Goal: Information Seeking & Learning: Find specific fact

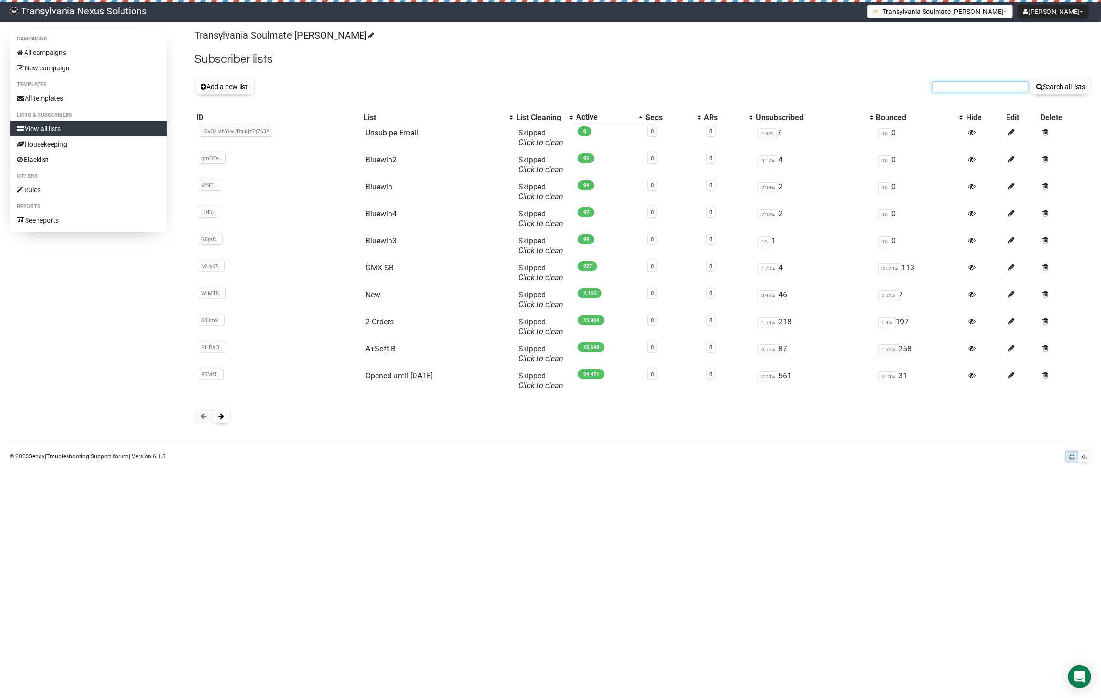
click at [961, 85] on input "text" at bounding box center [980, 86] width 96 height 11
paste input "salvinamoritz@ymail.com"
click at [941, 82] on input "salvinamoritz@ymail.com" at bounding box center [980, 86] width 96 height 11
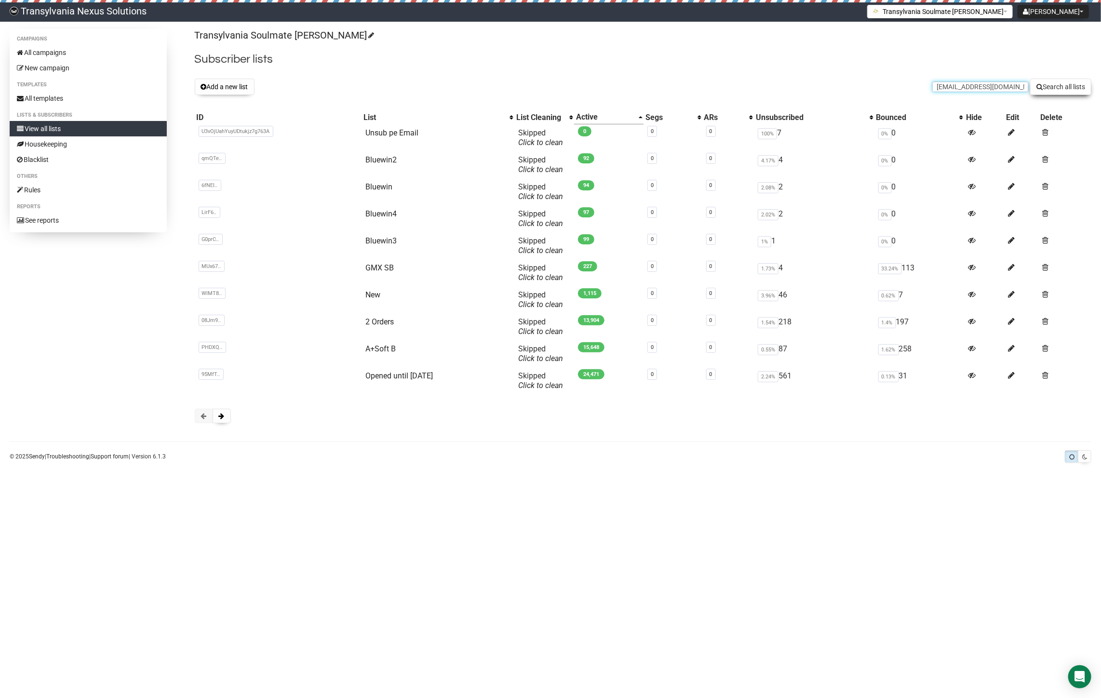
type input "salvinamoritz@ymail.com"
click at [1060, 90] on button "Search all lists" at bounding box center [1060, 87] width 61 height 16
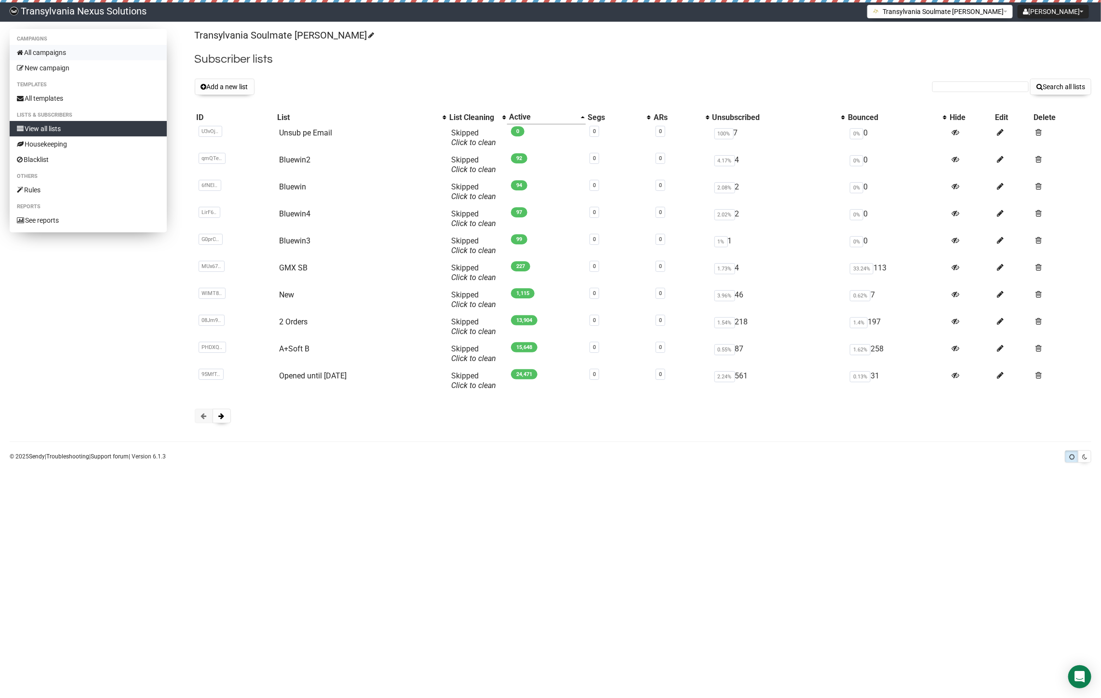
click at [46, 45] on link "All campaigns" at bounding box center [88, 52] width 157 height 15
click at [947, 88] on input "text" at bounding box center [980, 86] width 96 height 11
paste input "yvonnesonntag@gmx.net"
drag, startPoint x: 943, startPoint y: 86, endPoint x: 943, endPoint y: 95, distance: 9.2
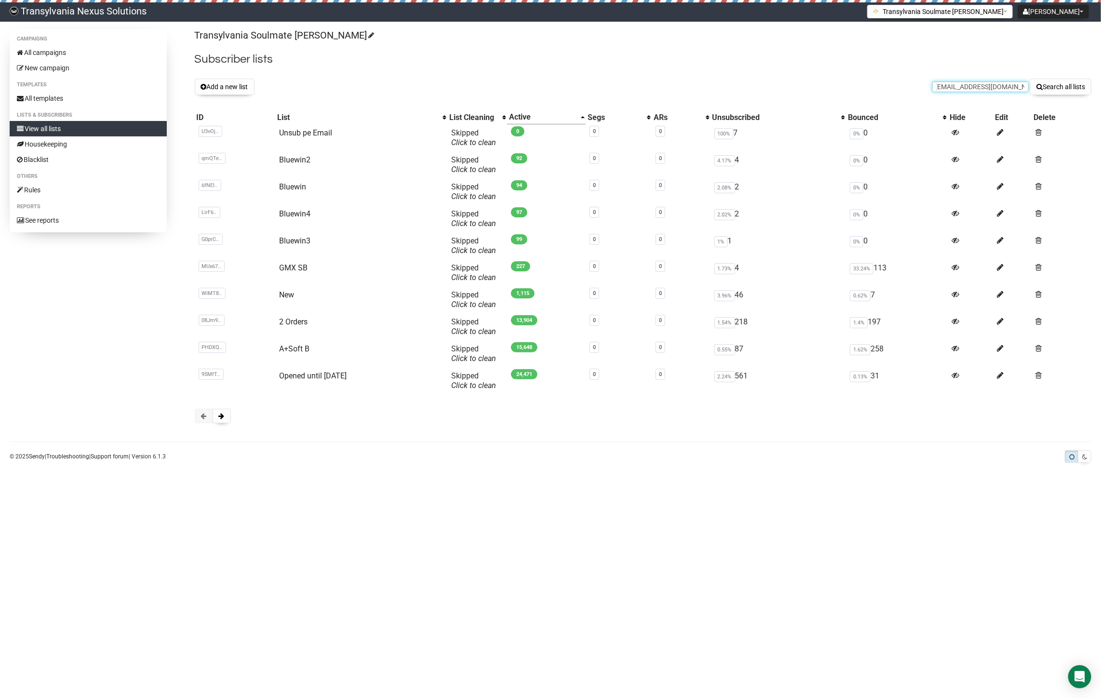
click at [943, 86] on input "yvonnesonntag@gmx.net" at bounding box center [980, 86] width 96 height 11
type input "yvonnesonntag@gmx.net"
click at [1078, 83] on button "Search all lists" at bounding box center [1060, 87] width 61 height 16
